Goal: Information Seeking & Learning: Check status

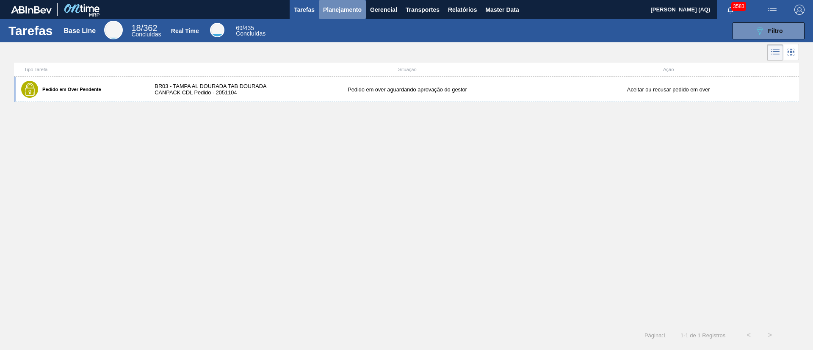
click at [336, 10] on span "Planejamento" at bounding box center [342, 10] width 39 height 10
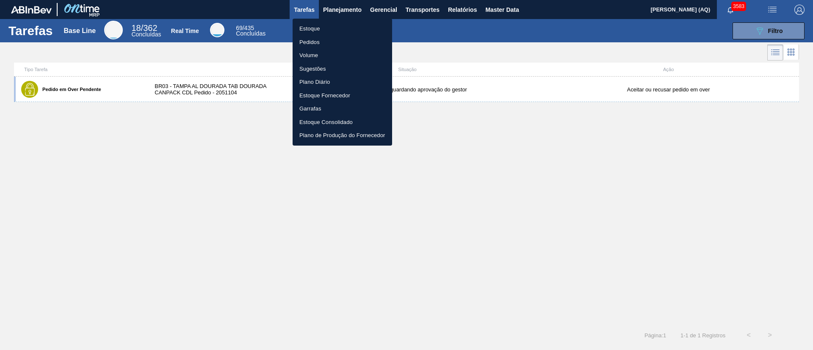
click at [317, 29] on li "Estoque" at bounding box center [342, 29] width 99 height 14
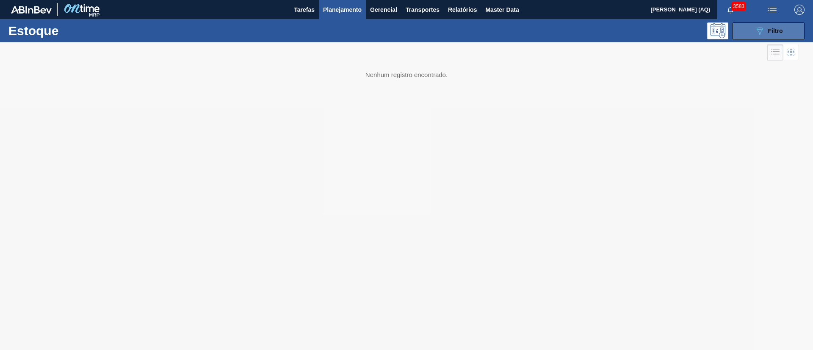
click at [759, 33] on icon at bounding box center [760, 31] width 6 height 7
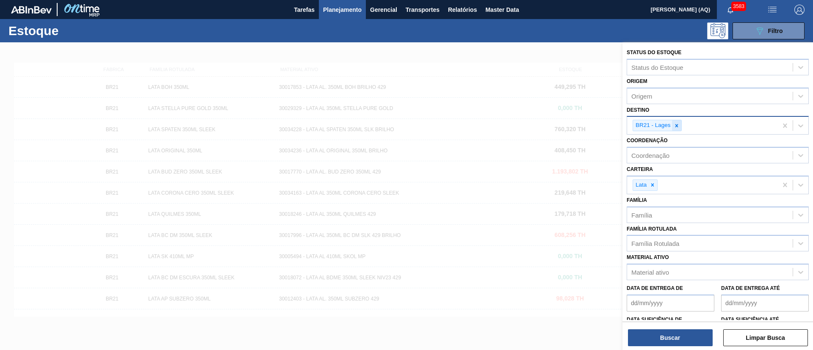
click at [679, 126] on icon at bounding box center [677, 126] width 6 height 6
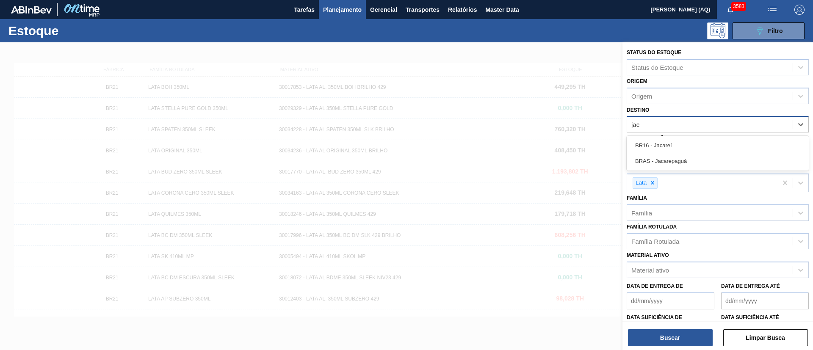
type input "jaca"
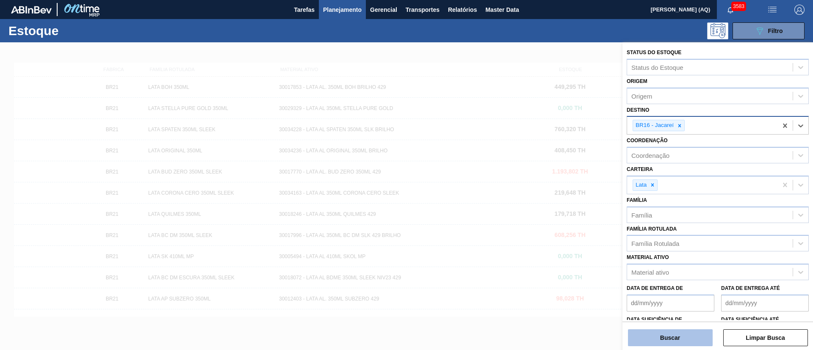
click at [693, 335] on button "Buscar" at bounding box center [670, 337] width 85 height 17
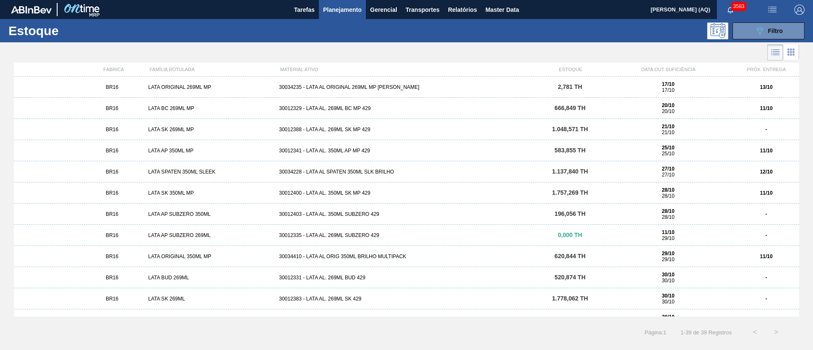
click at [357, 109] on div "30012329 - LATA AL. 269ML BC MP 429" at bounding box center [407, 108] width 262 height 6
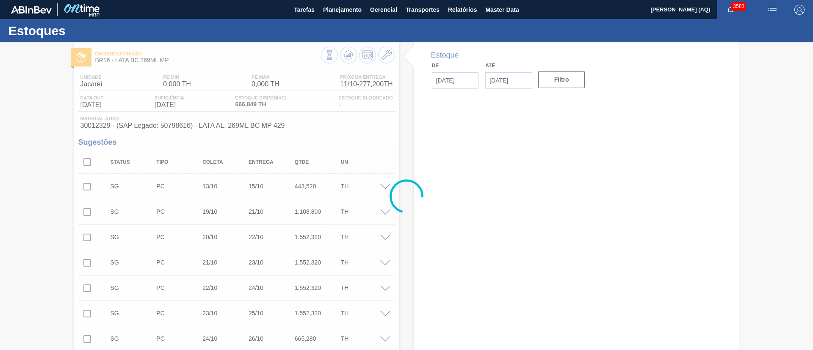
type input "[DATE]"
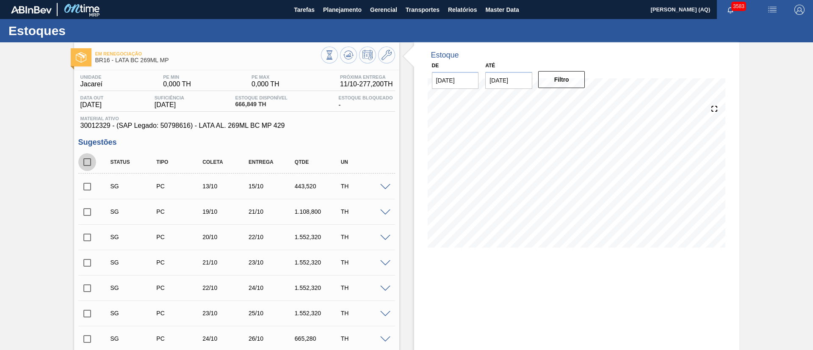
click at [91, 161] on input "checkbox" at bounding box center [87, 162] width 18 height 18
checkbox input "true"
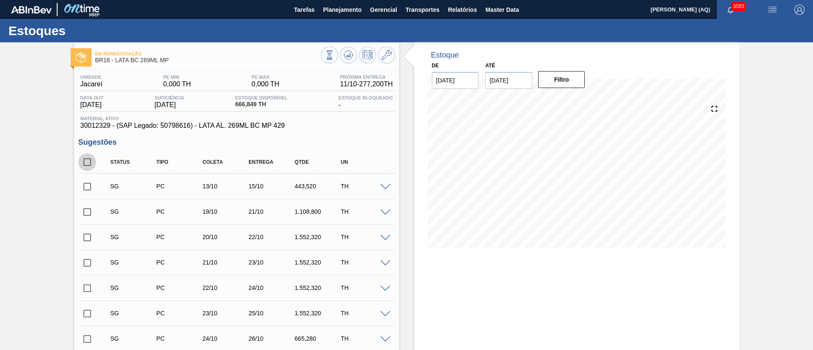
checkbox input "true"
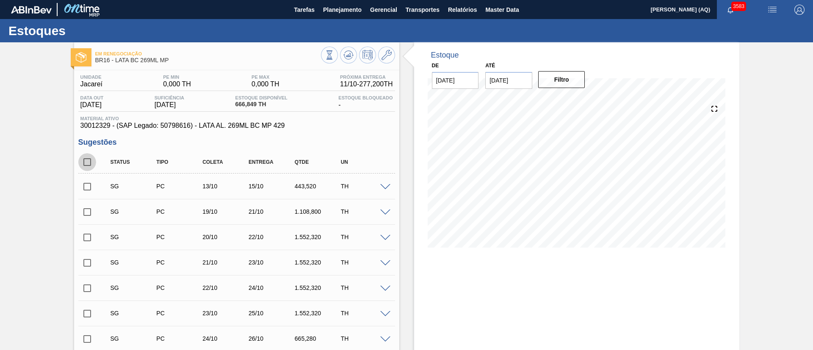
checkbox input "true"
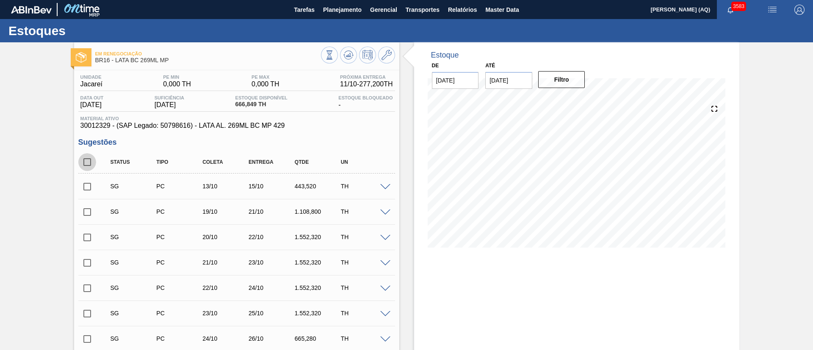
checkbox input "true"
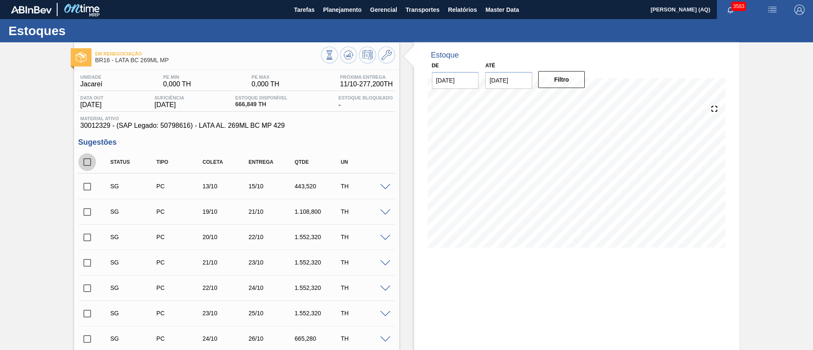
checkbox input "true"
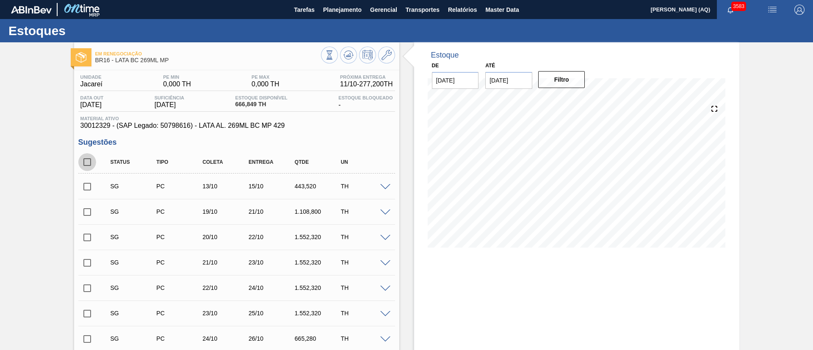
checkbox input "true"
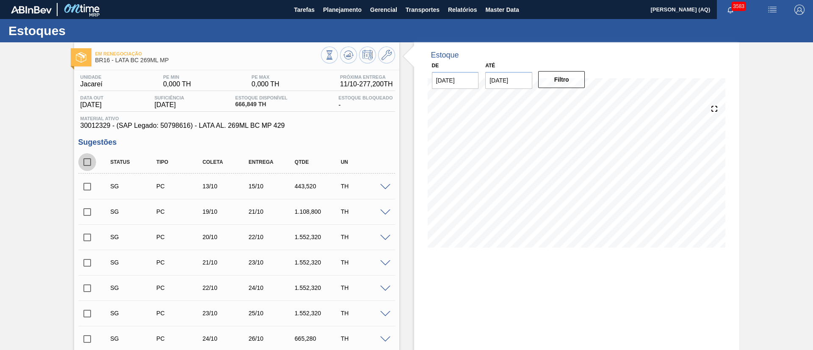
checkbox input "true"
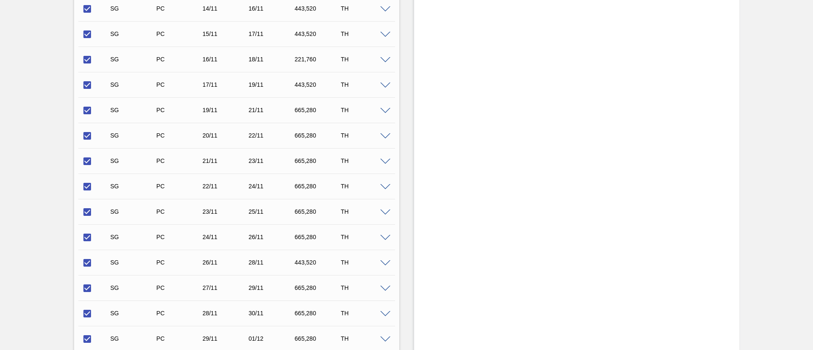
scroll to position [762, 0]
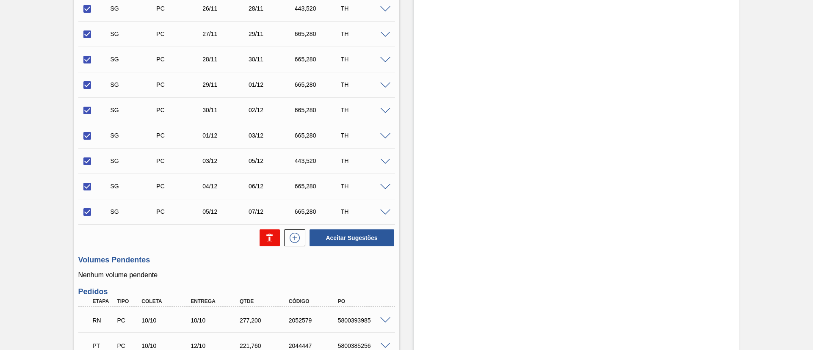
click at [267, 235] on icon at bounding box center [269, 235] width 6 height 1
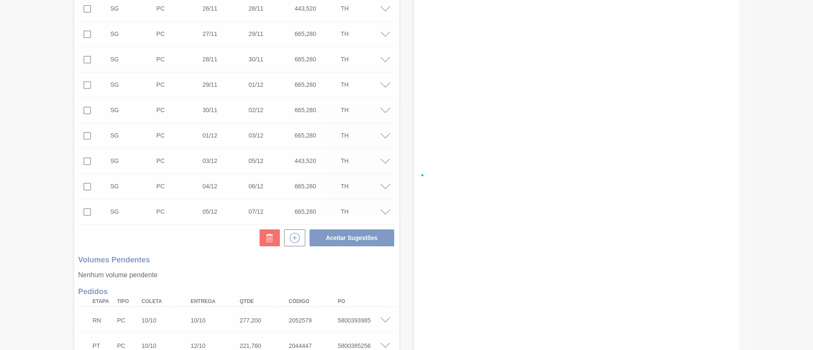
checkbox input "false"
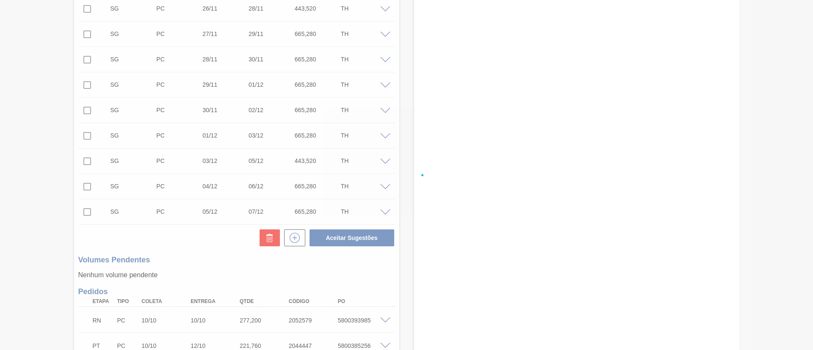
checkbox input "false"
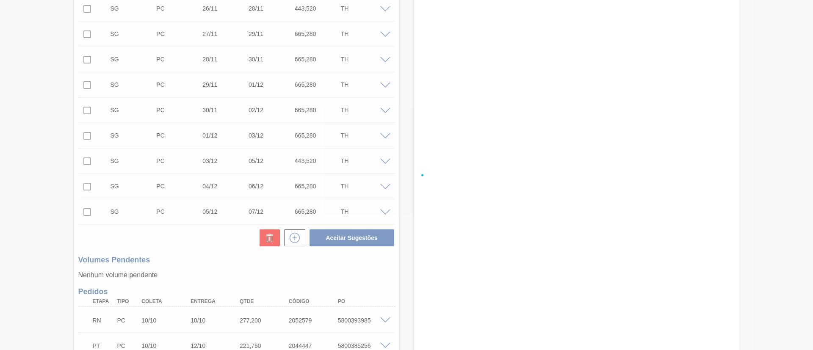
checkbox input "false"
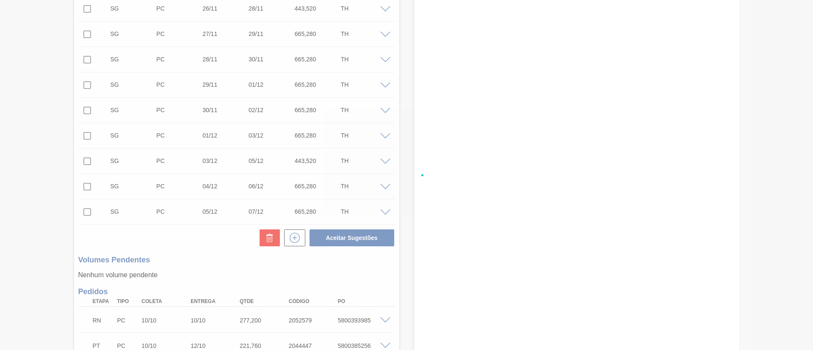
checkbox input "false"
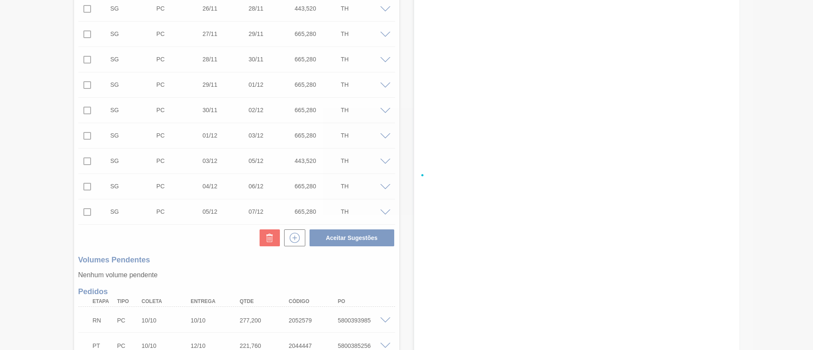
checkbox input "false"
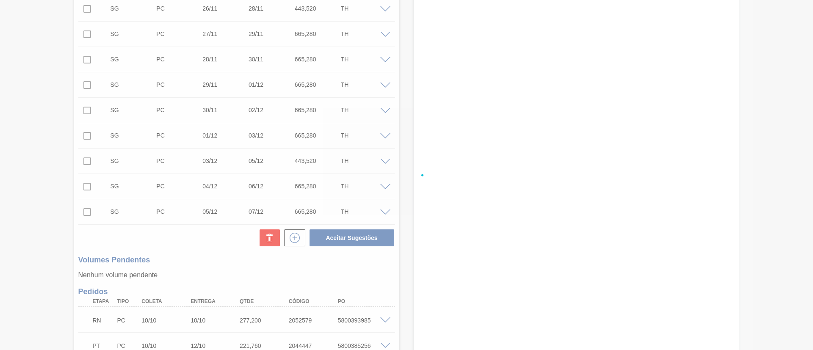
checkbox input "false"
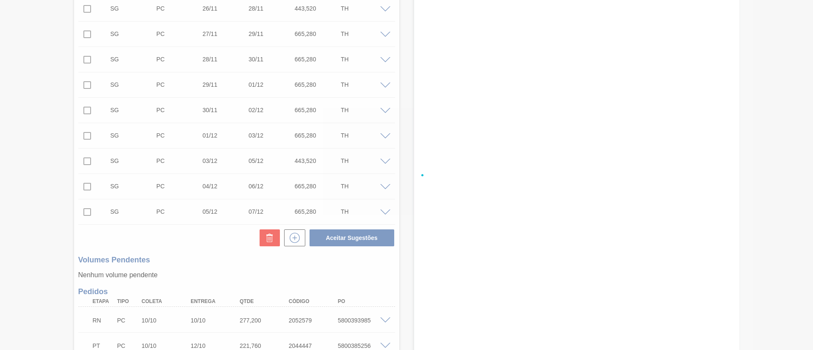
checkbox input "false"
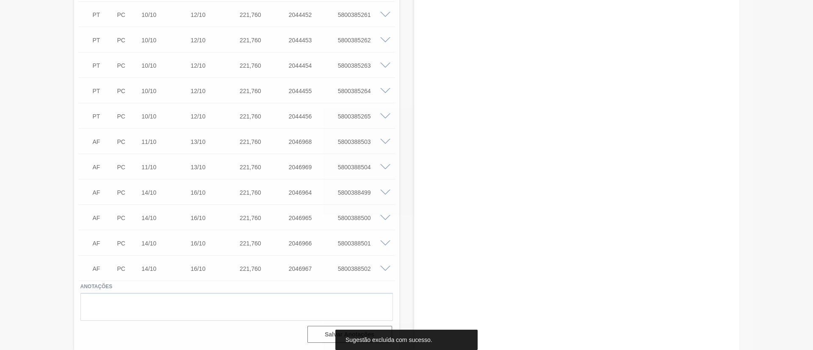
scroll to position [398, 0]
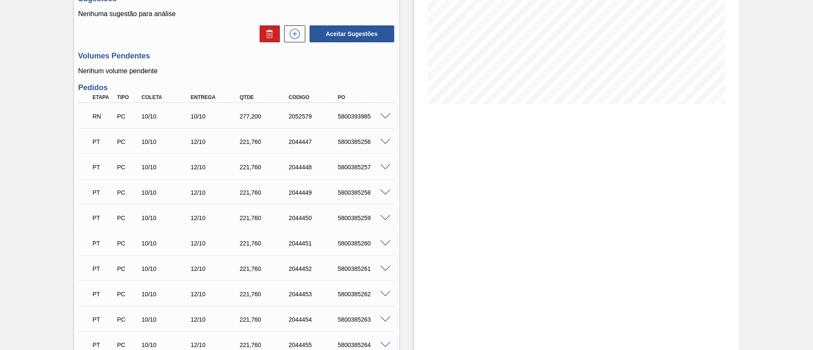
click at [386, 115] on span at bounding box center [385, 116] width 10 height 6
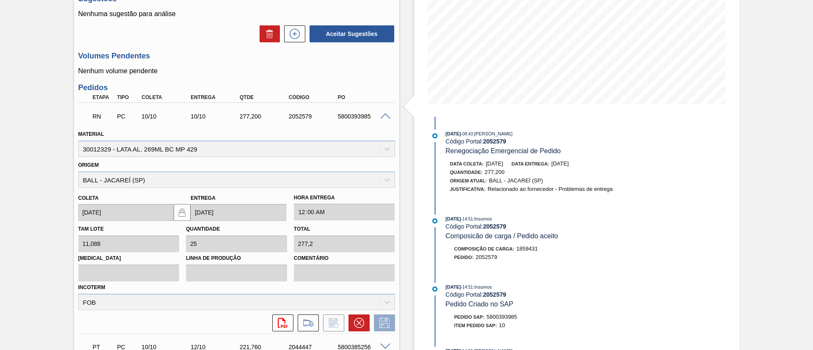
click at [384, 117] on span at bounding box center [385, 116] width 10 height 6
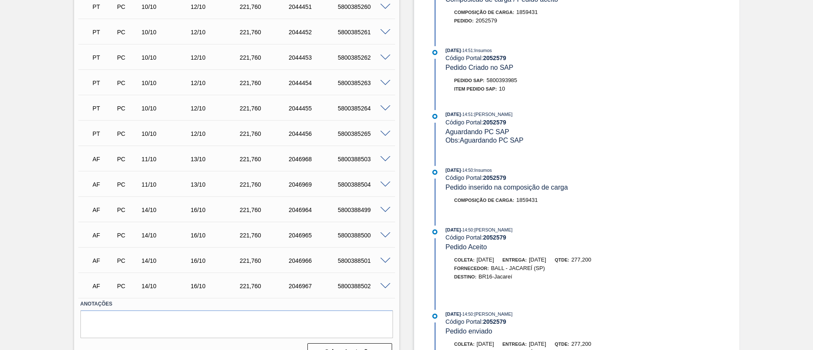
scroll to position [398, 0]
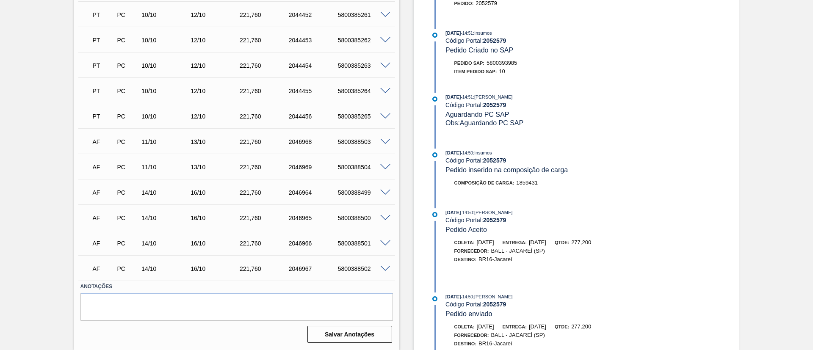
click at [389, 140] on span at bounding box center [385, 142] width 10 height 6
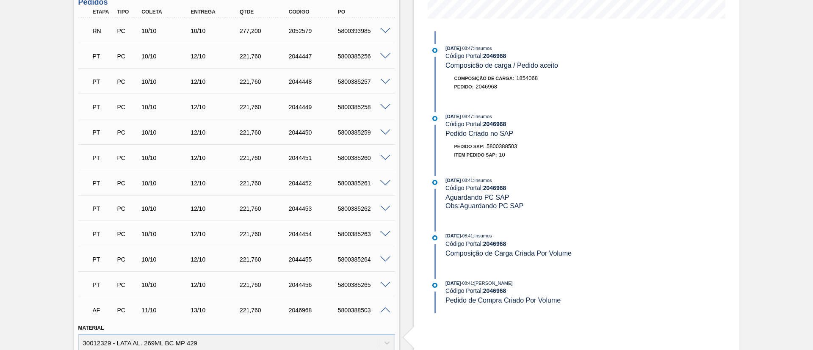
scroll to position [271, 0]
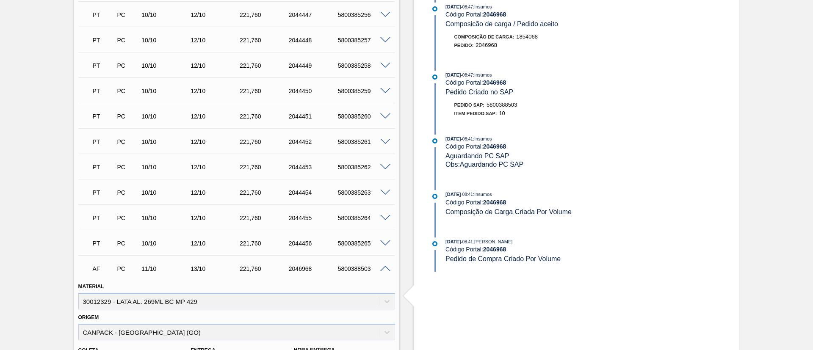
click at [388, 269] on span at bounding box center [385, 269] width 10 height 6
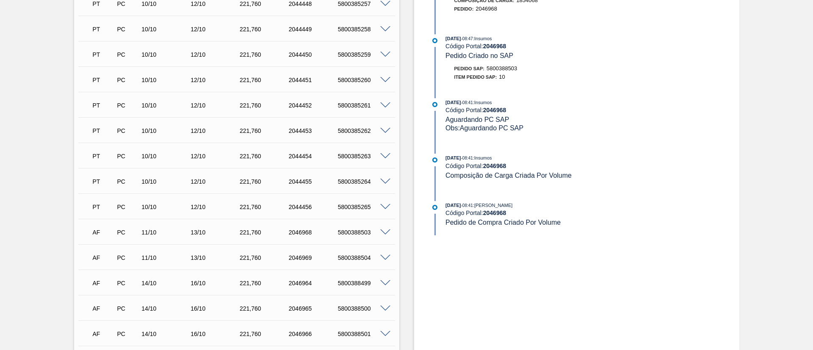
scroll to position [334, 0]
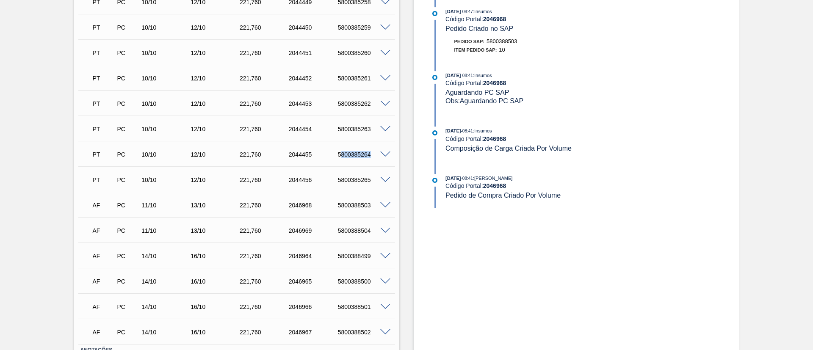
drag, startPoint x: 374, startPoint y: 154, endPoint x: 341, endPoint y: 154, distance: 33.0
click at [341, 154] on div "5800385264" at bounding box center [363, 154] width 55 height 7
drag, startPoint x: 370, startPoint y: 132, endPoint x: 339, endPoint y: 131, distance: 31.8
click at [339, 131] on div "5800385263" at bounding box center [363, 129] width 55 height 7
click at [363, 139] on div "PT PC 10/10 12/10 221,[PHONE_NUMBER] 5800385263 Material 30012329 - LATA AL. 26…" at bounding box center [236, 128] width 317 height 25
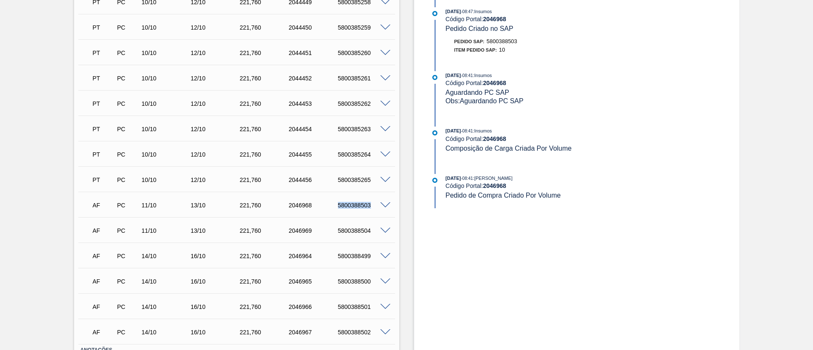
drag, startPoint x: 374, startPoint y: 204, endPoint x: 315, endPoint y: 204, distance: 59.3
click at [315, 204] on div "AF PC 11/10 13/10 221,[PHONE_NUMBER] 5800388503" at bounding box center [234, 204] width 294 height 17
drag, startPoint x: 372, startPoint y: 234, endPoint x: 317, endPoint y: 231, distance: 55.1
click at [317, 231] on div "AF PC 11/10 13/10 221,[PHONE_NUMBER] 5800388504" at bounding box center [234, 229] width 294 height 17
click at [384, 203] on span at bounding box center [385, 205] width 10 height 6
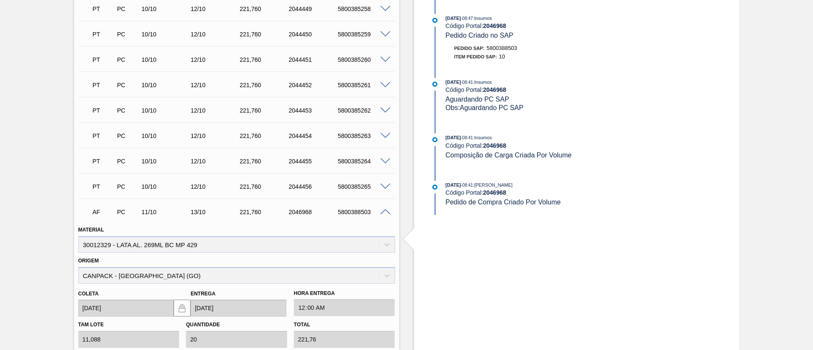
scroll to position [398, 0]
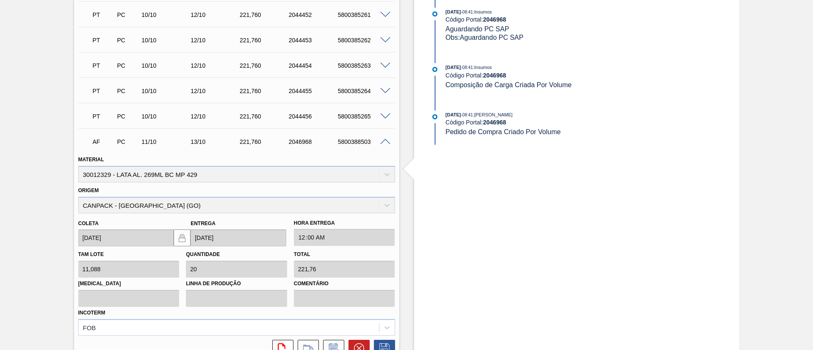
click at [364, 187] on div "Origem CANPACK - [GEOGRAPHIC_DATA] (GO)" at bounding box center [236, 199] width 317 height 29
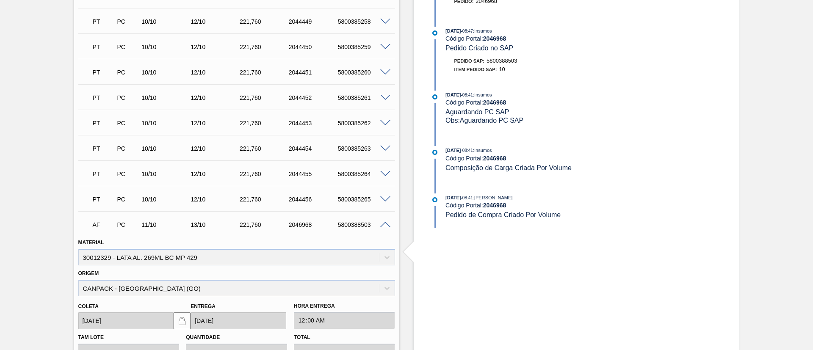
scroll to position [334, 0]
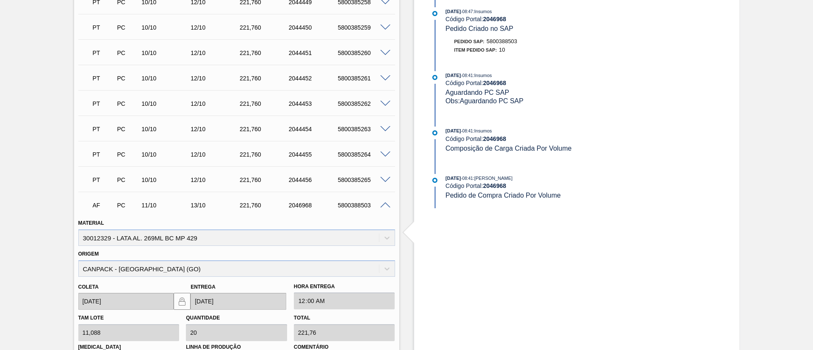
click at [382, 203] on span at bounding box center [385, 205] width 10 height 6
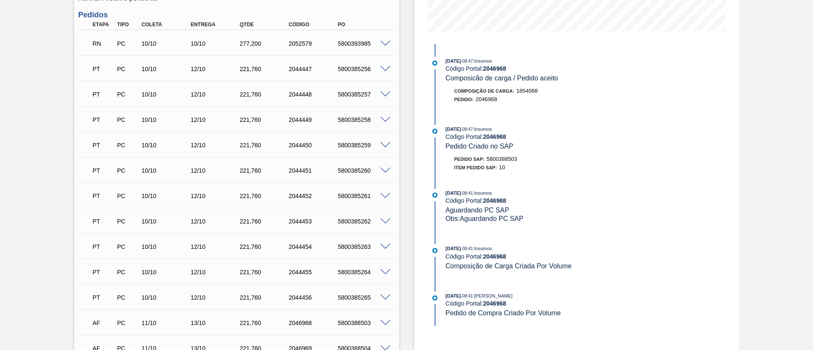
scroll to position [207, 0]
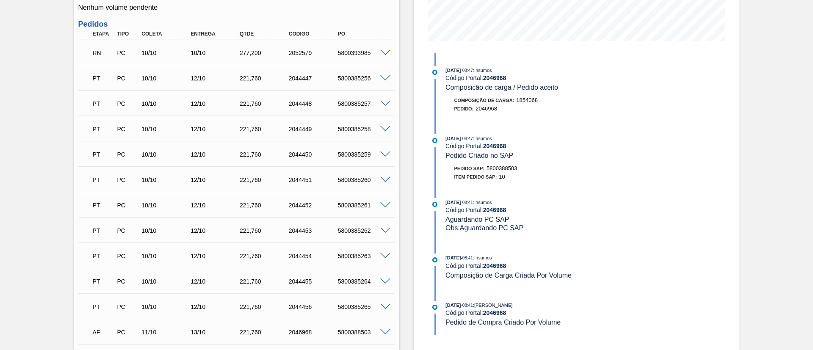
click at [59, 50] on div "Em Renegociação BR16 - LATA BC 269ML MP Unidade Jacareí PE MIN 0,000 TH PE MAX …" at bounding box center [406, 187] width 813 height 705
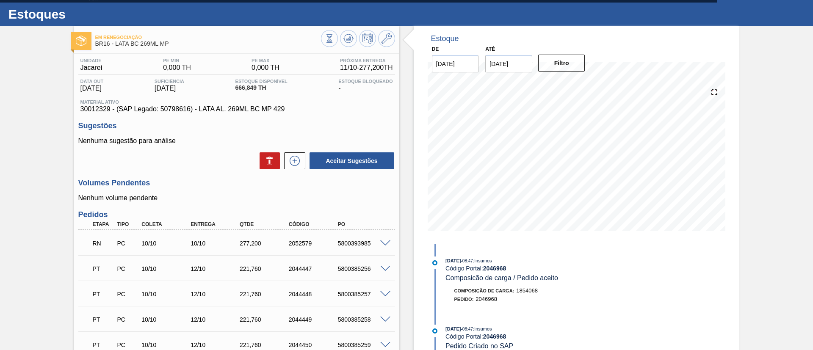
scroll to position [0, 0]
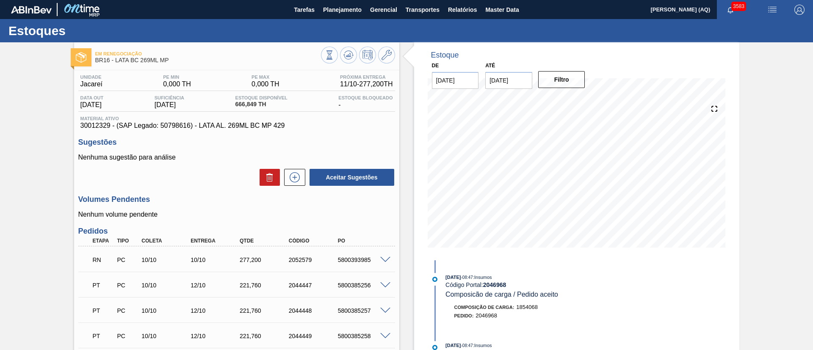
click at [346, 11] on span "Planejamento" at bounding box center [342, 10] width 39 height 10
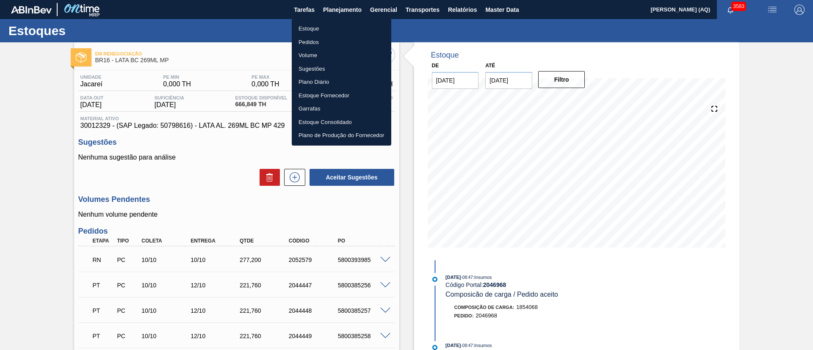
click at [305, 31] on li "Estoque" at bounding box center [341, 29] width 99 height 14
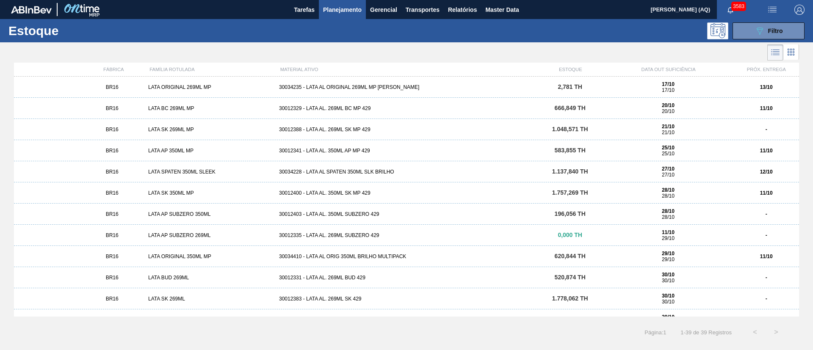
click at [745, 22] on div "Estoque 089F7B8B-B2A5-4AFE-B5C0-19BA573D28AC Filtro" at bounding box center [406, 30] width 813 height 23
click at [748, 31] on button "089F7B8B-B2A5-4AFE-B5C0-19BA573D28AC Filtro" at bounding box center [768, 30] width 72 height 17
click at [589, 54] on div at bounding box center [399, 52] width 799 height 20
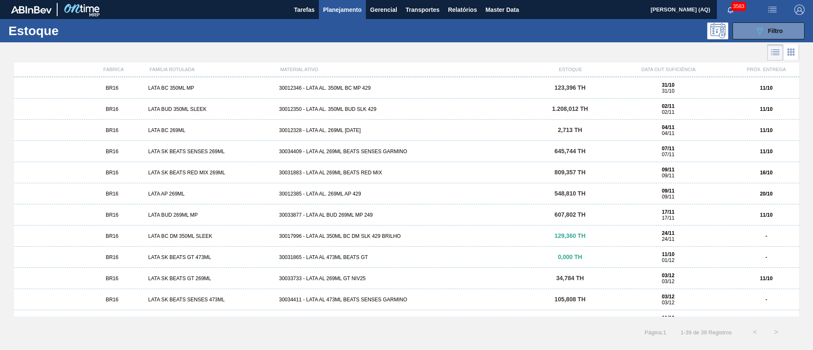
scroll to position [293, 0]
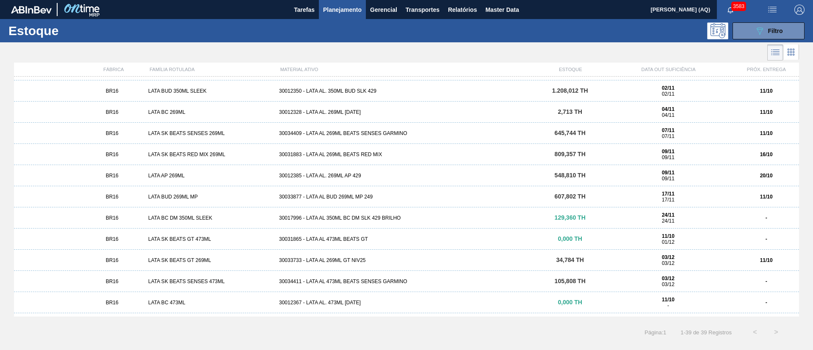
click at [376, 133] on div "30034409 - LATA AL 269ML BEATS SENSES GARMINO" at bounding box center [407, 133] width 262 height 6
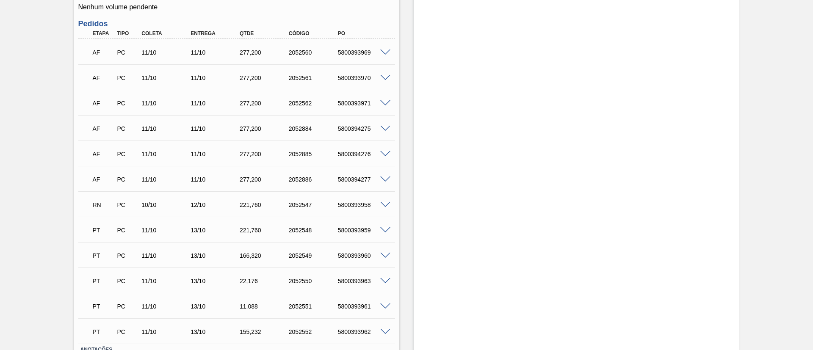
scroll to position [191, 0]
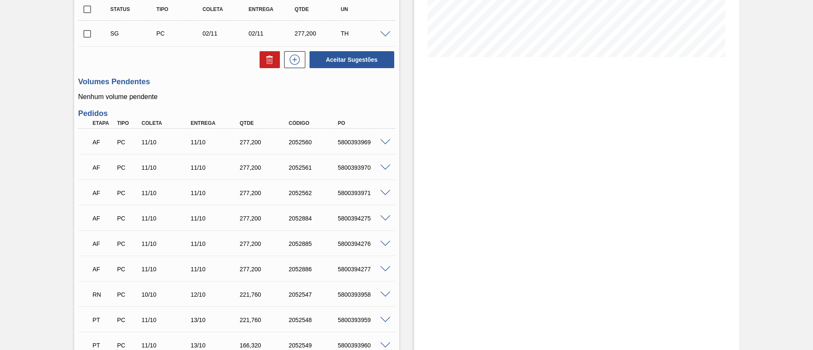
click at [384, 141] on span at bounding box center [385, 142] width 10 height 6
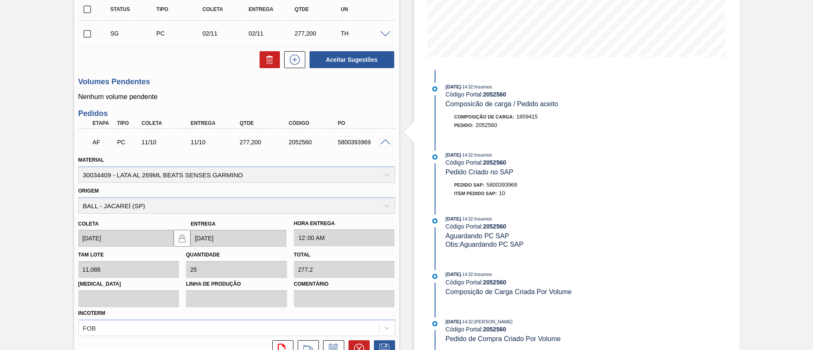
click at [383, 141] on span at bounding box center [385, 142] width 10 height 6
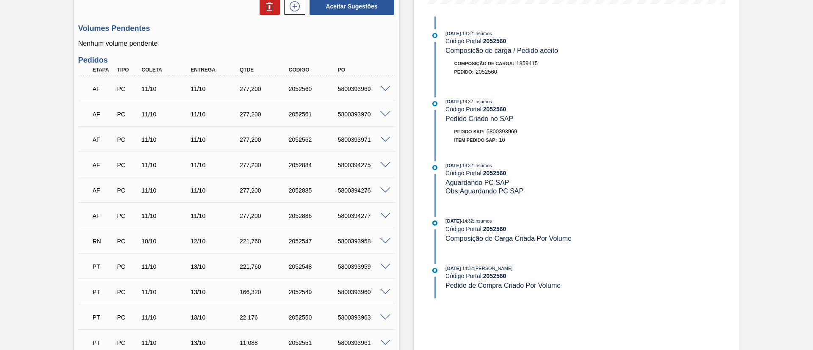
scroll to position [318, 0]
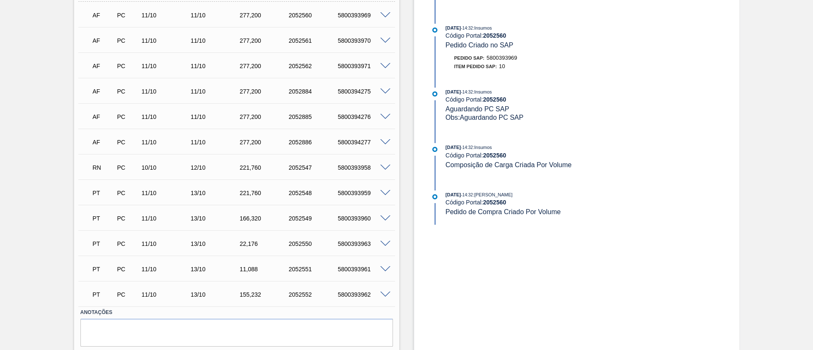
click at [387, 142] on span at bounding box center [385, 142] width 10 height 6
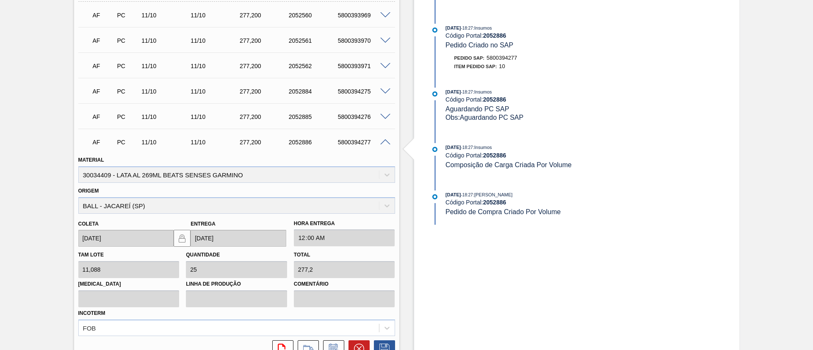
click at [384, 143] on span at bounding box center [385, 142] width 10 height 6
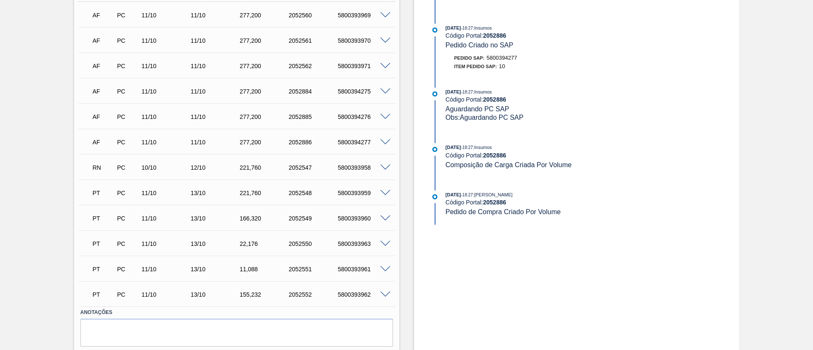
click at [386, 165] on span at bounding box center [385, 168] width 10 height 6
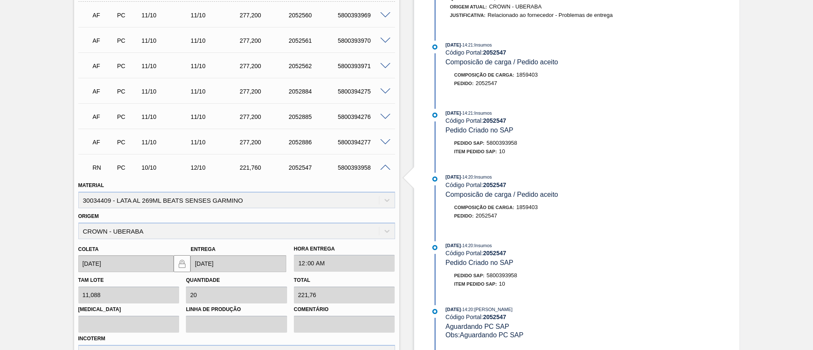
click at [386, 165] on span at bounding box center [385, 168] width 10 height 6
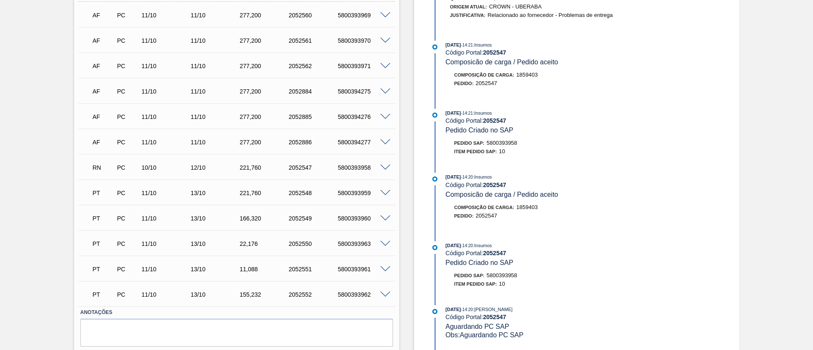
click at [389, 139] on span at bounding box center [385, 142] width 10 height 6
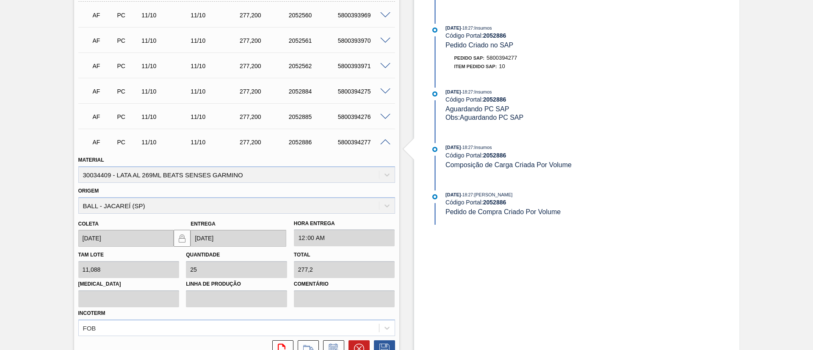
click at [383, 140] on span at bounding box center [385, 142] width 10 height 6
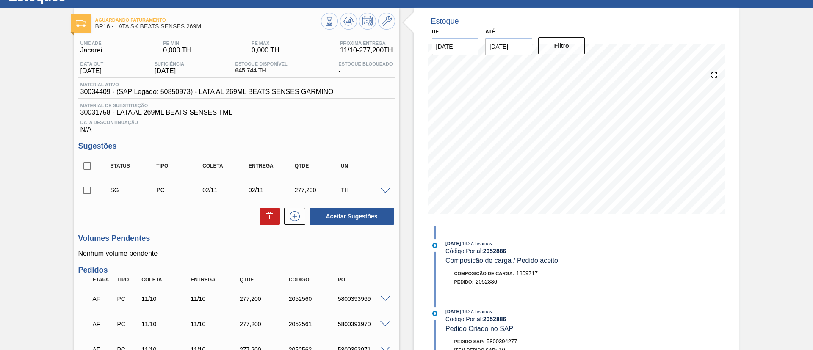
scroll to position [0, 0]
